Goal: Use online tool/utility: Utilize a website feature to perform a specific function

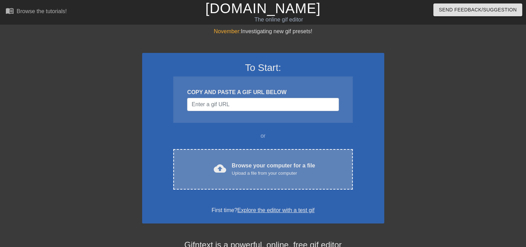
click at [218, 170] on span "cloud_upload" at bounding box center [220, 168] width 12 height 12
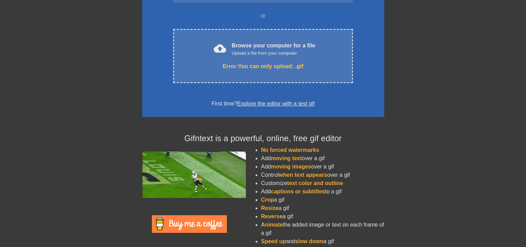
scroll to position [135, 0]
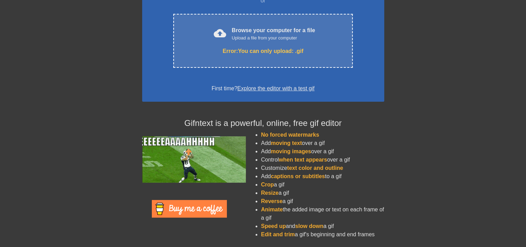
click at [278, 89] on link "Explore the editor with a test gif" at bounding box center [275, 88] width 77 height 6
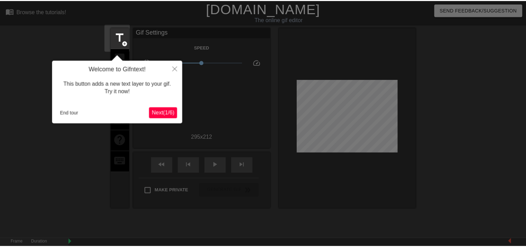
scroll to position [17, 0]
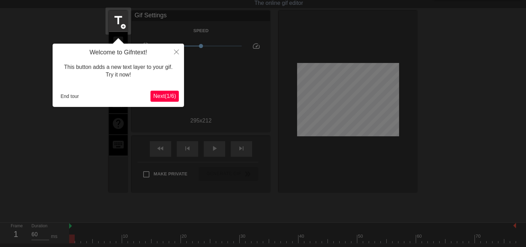
click at [164, 96] on span "Next ( 1 / 6 )" at bounding box center [164, 96] width 23 height 6
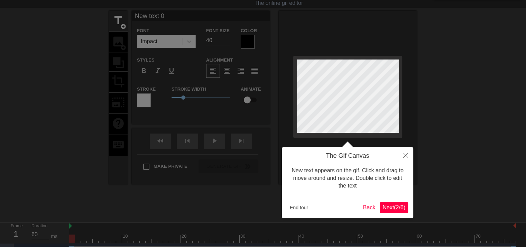
scroll to position [0, 0]
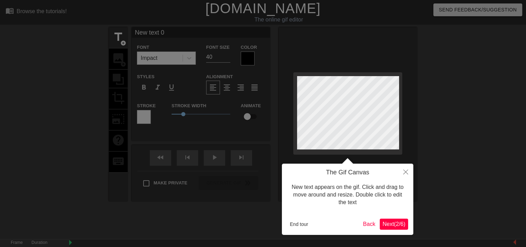
click at [394, 224] on span "Next ( 2 / 6 )" at bounding box center [393, 224] width 23 height 6
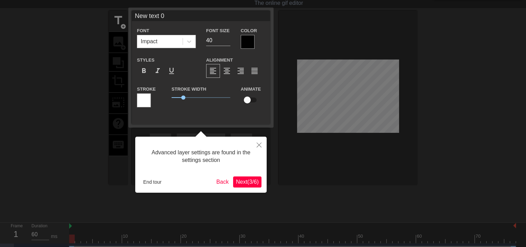
click at [256, 184] on span "Next ( 3 / 6 )" at bounding box center [247, 182] width 23 height 6
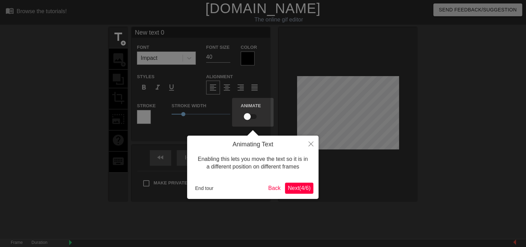
click at [300, 187] on span "Next ( 4 / 6 )" at bounding box center [299, 188] width 23 height 6
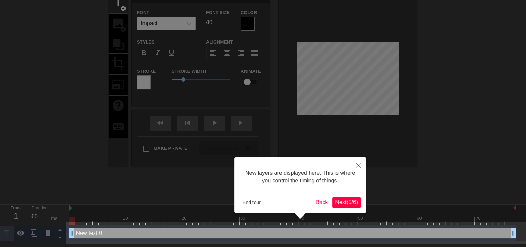
click at [350, 201] on span "Next ( 5 / 6 )" at bounding box center [346, 202] width 23 height 6
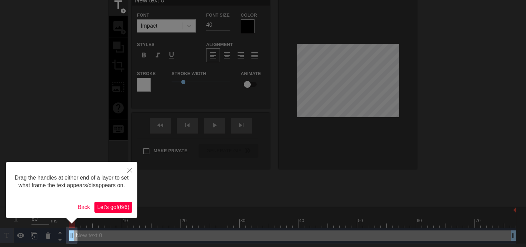
scroll to position [0, 0]
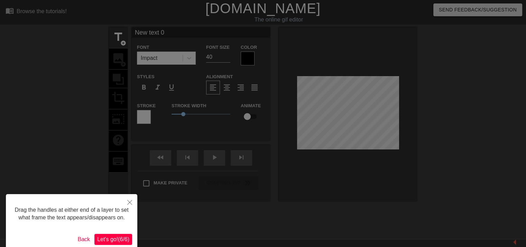
click at [112, 240] on span "Let's go! ( 6 / 6 )" at bounding box center [113, 239] width 32 height 6
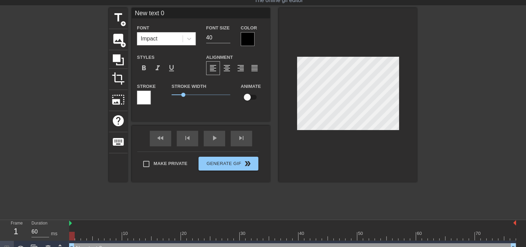
scroll to position [30, 0]
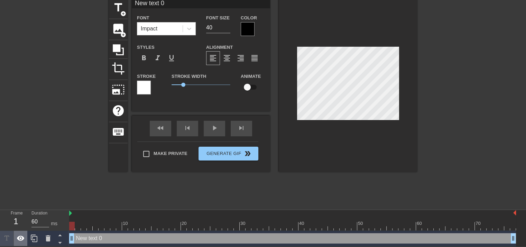
click at [21, 240] on icon at bounding box center [21, 237] width 8 height 5
click at [21, 240] on icon at bounding box center [21, 238] width 8 height 7
click at [21, 240] on icon at bounding box center [21, 237] width 8 height 5
click at [21, 240] on icon at bounding box center [21, 238] width 8 height 7
click at [22, 240] on icon at bounding box center [21, 237] width 8 height 5
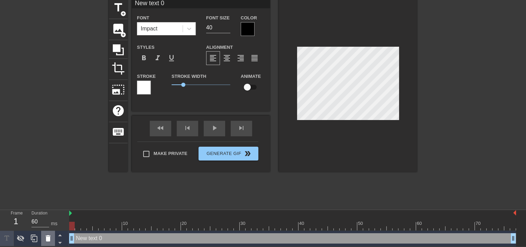
click at [48, 238] on icon at bounding box center [48, 238] width 5 height 6
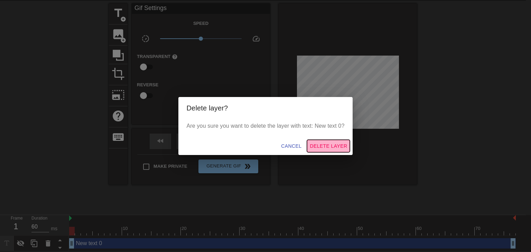
click at [323, 147] on span "Delete Layer" at bounding box center [328, 146] width 37 height 9
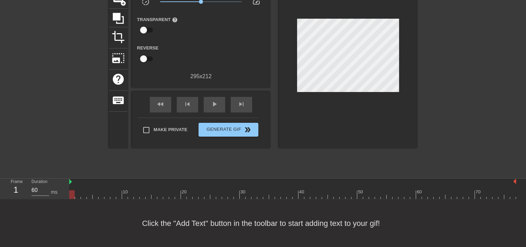
scroll to position [61, 0]
click at [184, 229] on div "Click the "Add Text" button in the toolbar to start adding text to your gif!" at bounding box center [263, 223] width 526 height 48
click at [194, 221] on div "Click the "Add Text" button in the toolbar to start adding text to your gif!" at bounding box center [263, 223] width 526 height 48
click at [196, 221] on div "Click the "Add Text" button in the toolbar to start adding text to your gif!" at bounding box center [263, 223] width 526 height 48
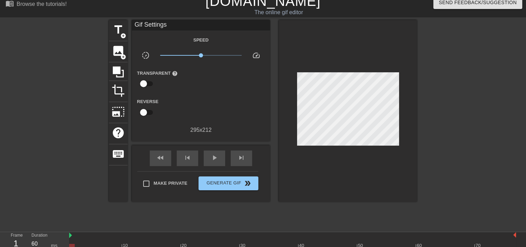
scroll to position [0, 0]
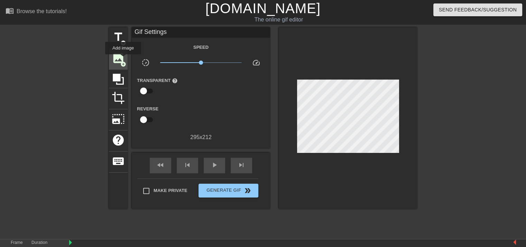
click at [123, 59] on span "image" at bounding box center [118, 58] width 13 height 13
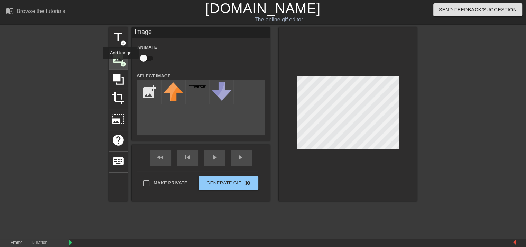
click at [121, 64] on span "add_circle" at bounding box center [123, 64] width 6 height 6
click at [124, 43] on span "add_circle" at bounding box center [123, 43] width 6 height 6
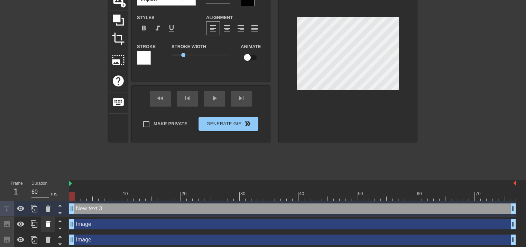
scroll to position [61, 0]
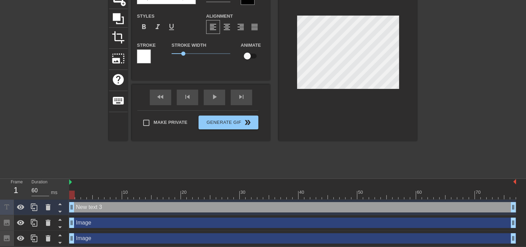
click at [17, 190] on div "1" at bounding box center [16, 190] width 10 height 12
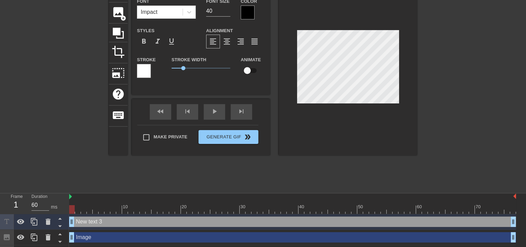
scroll to position [61, 0]
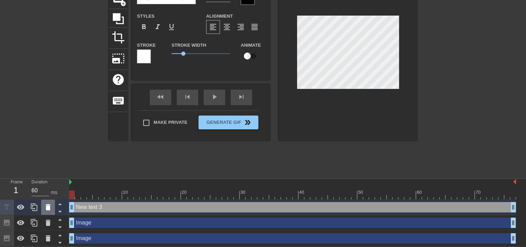
click at [53, 208] on div at bounding box center [48, 206] width 14 height 15
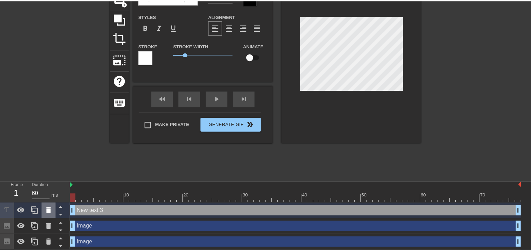
scroll to position [56, 0]
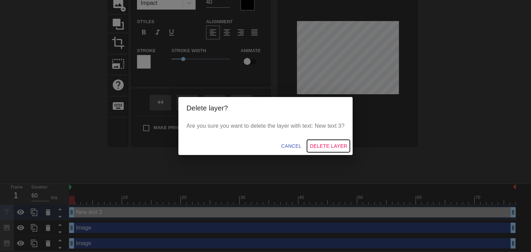
click at [334, 144] on span "Delete Layer" at bounding box center [328, 146] width 37 height 9
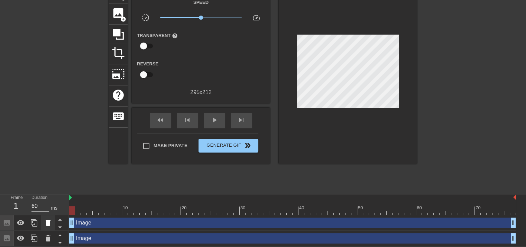
click at [50, 223] on icon at bounding box center [48, 222] width 8 height 8
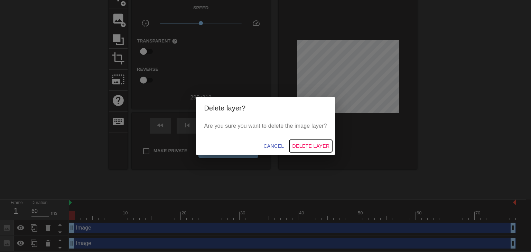
click at [323, 146] on span "Delete Layer" at bounding box center [310, 146] width 37 height 9
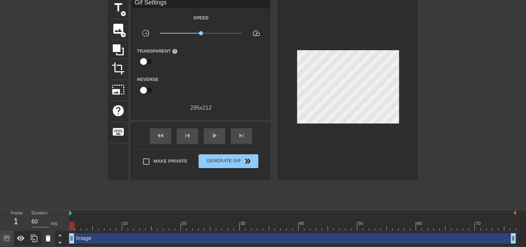
click at [45, 240] on icon at bounding box center [48, 238] width 8 height 8
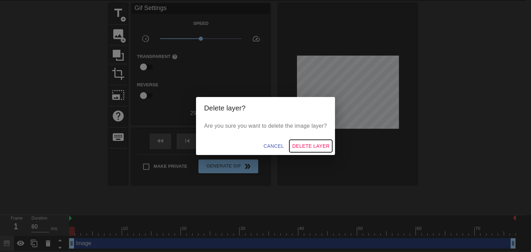
click at [314, 143] on span "Delete Layer" at bounding box center [310, 146] width 37 height 9
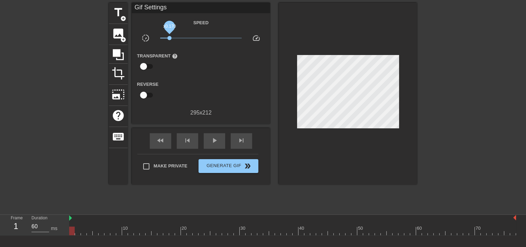
drag, startPoint x: 192, startPoint y: 37, endPoint x: 169, endPoint y: 37, distance: 22.8
click at [169, 37] on span "x0.170" at bounding box center [201, 38] width 82 height 8
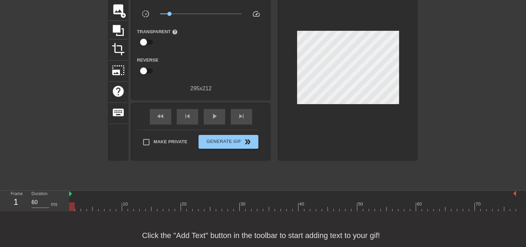
scroll to position [61, 0]
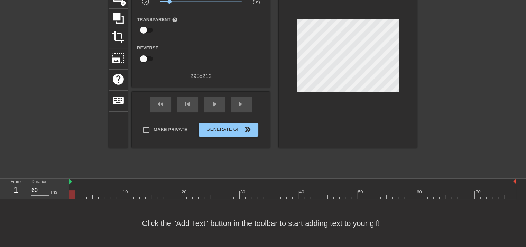
click at [201, 223] on div "Click the "Add Text" button in the toolbar to start adding text to your gif!" at bounding box center [263, 223] width 526 height 48
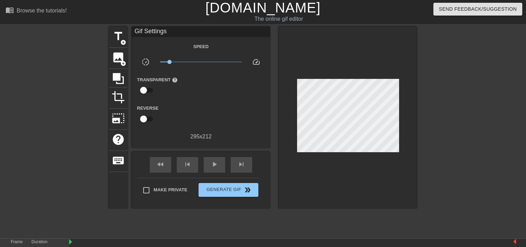
scroll to position [0, 0]
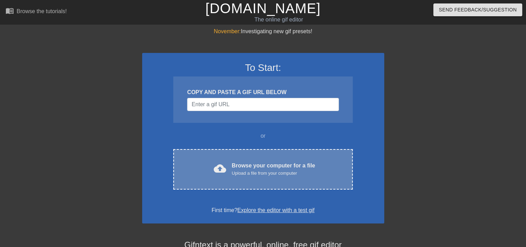
click at [235, 172] on div "Upload a file from your computer" at bounding box center [273, 173] width 83 height 7
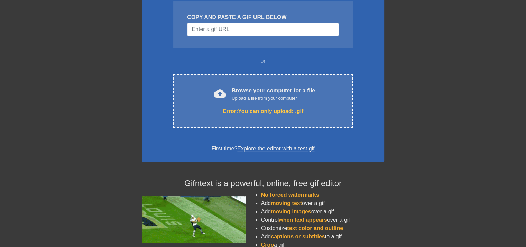
scroll to position [35, 0]
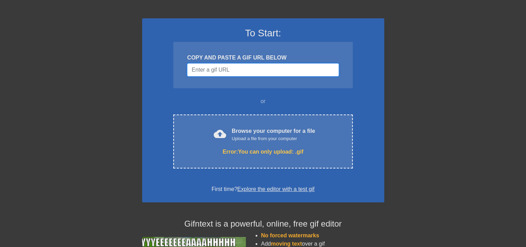
click at [234, 71] on input "Username" at bounding box center [262, 69] width 151 height 13
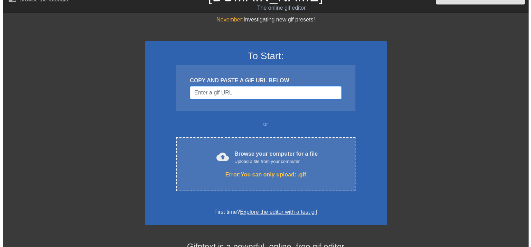
scroll to position [0, 0]
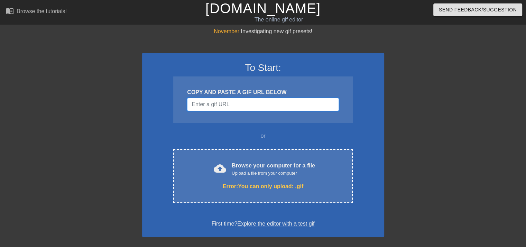
click at [318, 105] on input "Username" at bounding box center [262, 104] width 151 height 13
click at [244, 103] on input "Username" at bounding box center [262, 104] width 151 height 13
click at [387, 143] on div "November: Investigating new gif presets! To Start: COPY AND PASTE A GIF URL BEL…" at bounding box center [263, 203] width 526 height 352
click at [261, 102] on input "Username" at bounding box center [262, 104] width 151 height 13
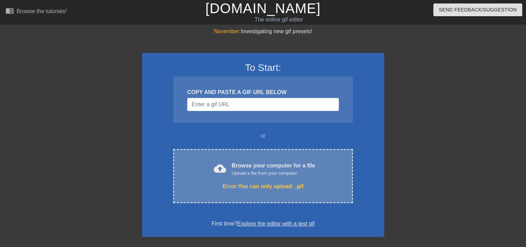
click at [267, 187] on div "Error: You can only upload: .gif" at bounding box center [263, 186] width 150 height 8
click at [263, 185] on div "Error: You can only upload: .gif" at bounding box center [263, 186] width 150 height 8
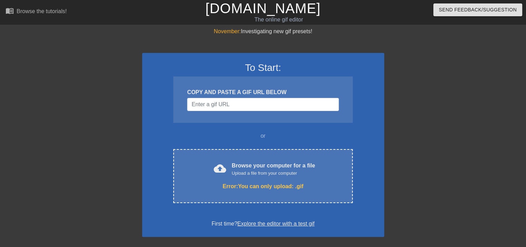
click at [260, 226] on link "Explore the editor with a test gif" at bounding box center [275, 224] width 77 height 6
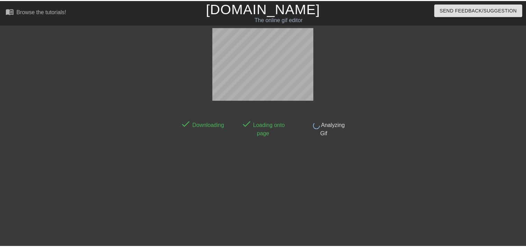
scroll to position [17, 0]
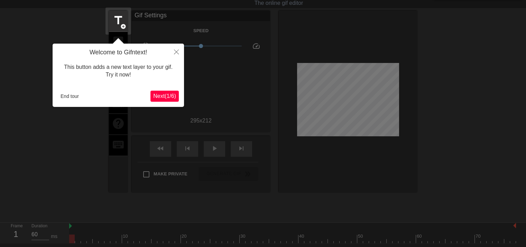
click at [159, 98] on span "Next ( 1 / 6 )" at bounding box center [164, 96] width 23 height 6
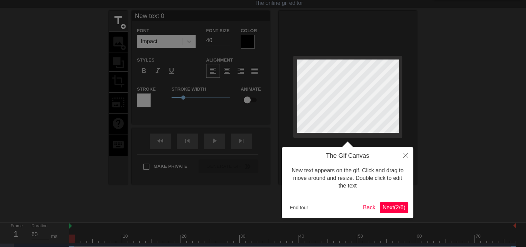
scroll to position [0, 0]
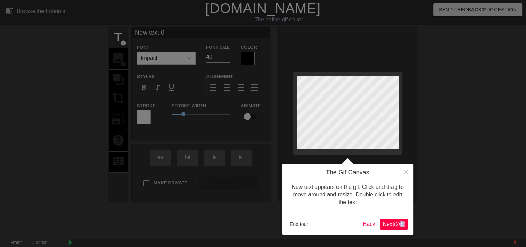
click at [159, 98] on body "menu_book Browse the tutorials! [DOMAIN_NAME] The online gif editor Send Feedba…" at bounding box center [263, 138] width 526 height 276
click at [393, 223] on span "Next ( 2 / 6 )" at bounding box center [393, 224] width 23 height 6
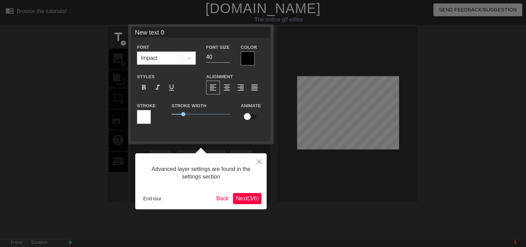
scroll to position [17, 0]
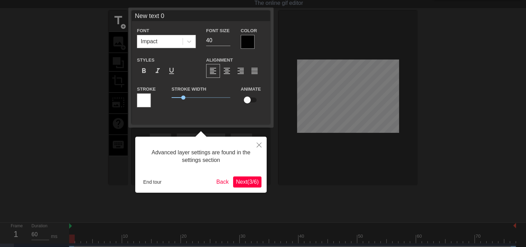
click at [252, 182] on span "Next ( 3 / 6 )" at bounding box center [247, 182] width 23 height 6
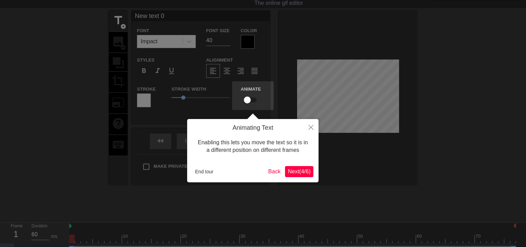
scroll to position [0, 0]
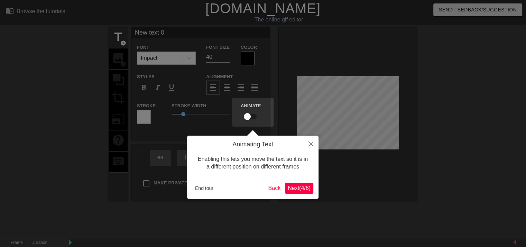
click at [299, 189] on span "Next ( 4 / 6 )" at bounding box center [299, 188] width 23 height 6
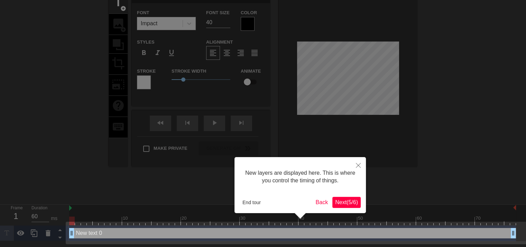
click at [342, 199] on span "Next ( 5 / 6 )" at bounding box center [346, 202] width 23 height 6
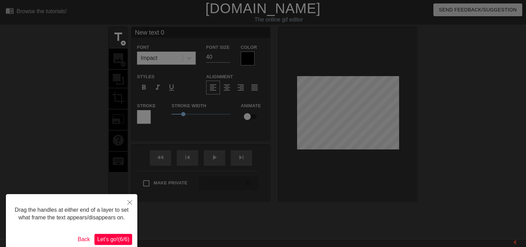
scroll to position [32, 0]
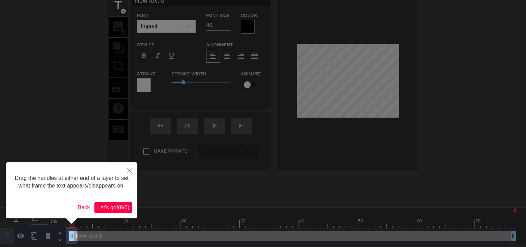
click at [119, 205] on span "Let's go! ( 6 / 6 )" at bounding box center [113, 207] width 32 height 6
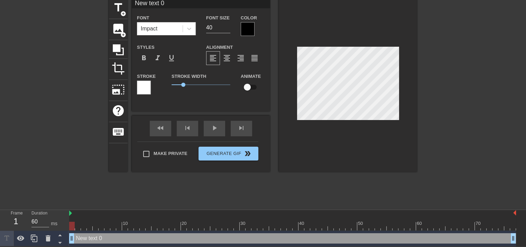
scroll to position [30, 0]
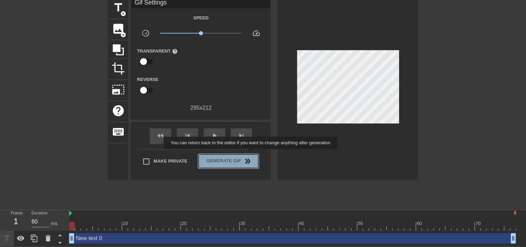
click at [251, 154] on button "Generate Gif double_arrow" at bounding box center [228, 161] width 60 height 14
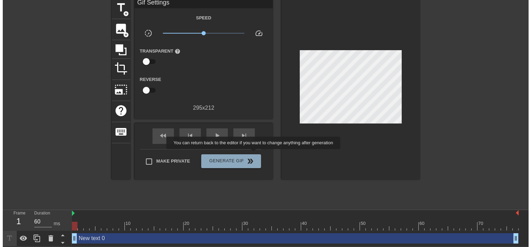
scroll to position [0, 0]
